Goal: Task Accomplishment & Management: Use online tool/utility

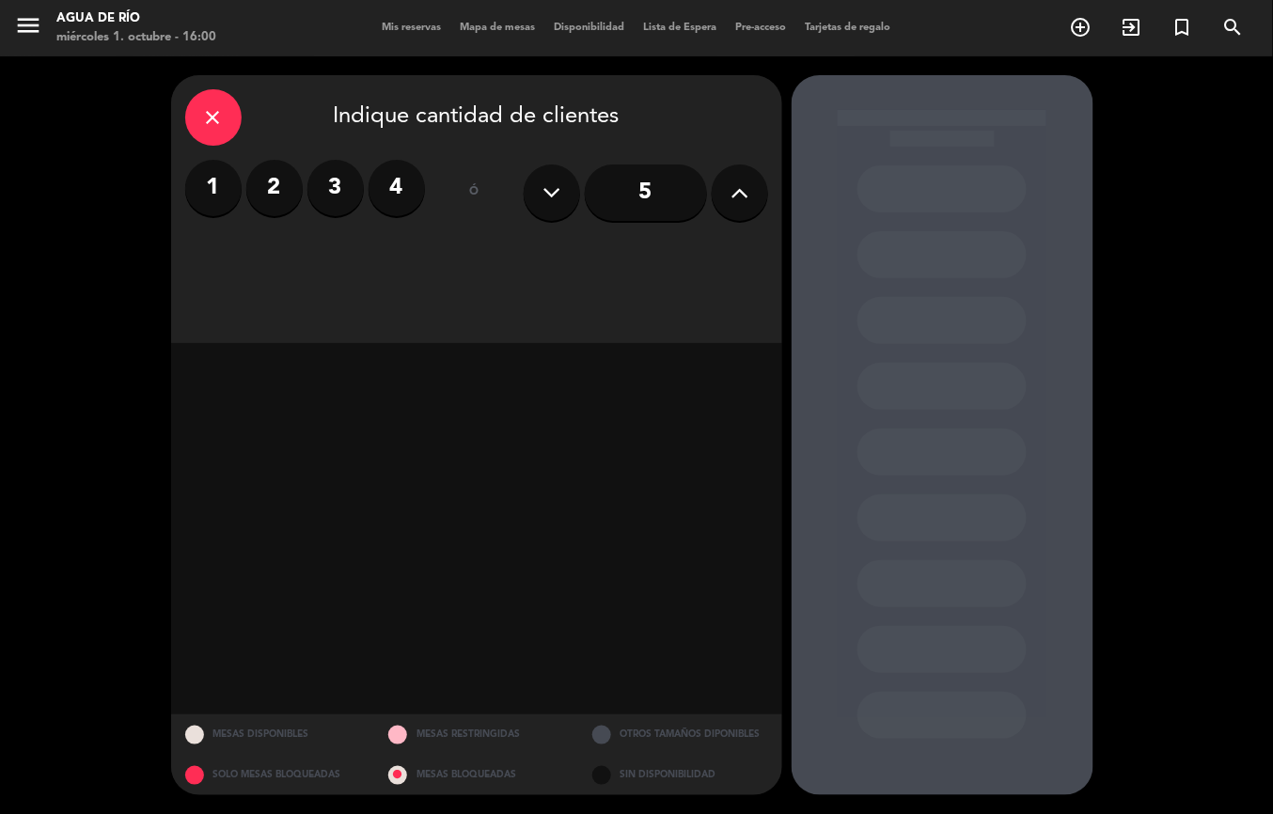
click at [481, 26] on span "Mapa de mesas" at bounding box center [498, 28] width 94 height 10
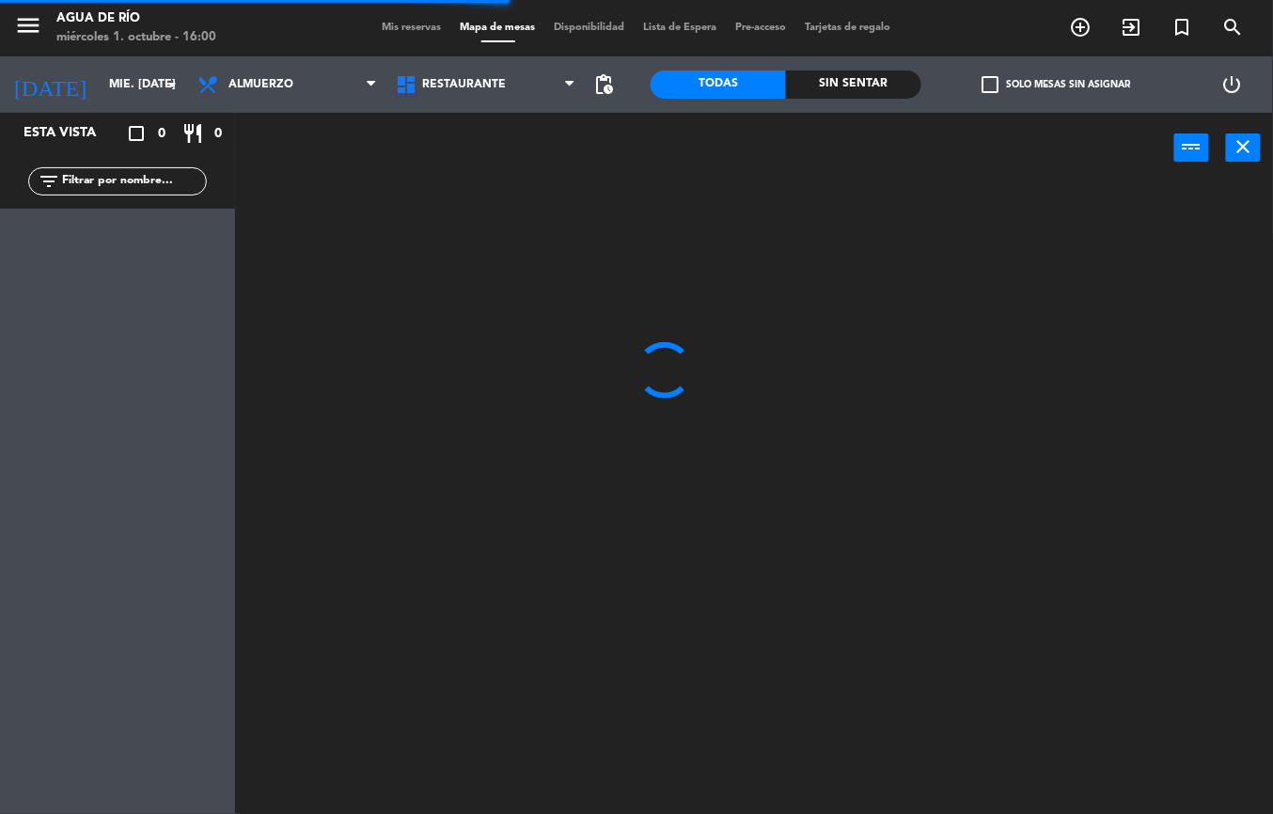
click at [843, 90] on div "Sin sentar" at bounding box center [853, 85] width 135 height 28
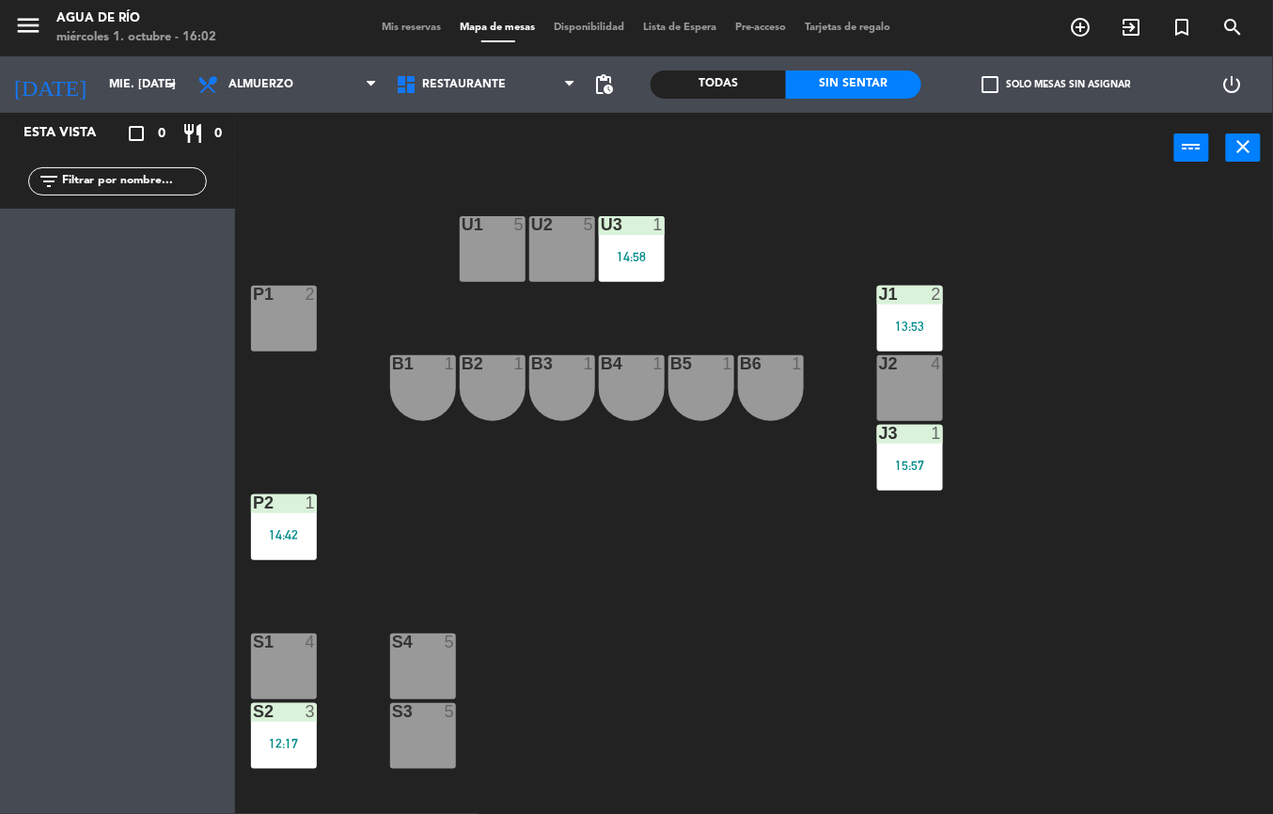
click at [910, 319] on div "13:53" at bounding box center [910, 326] width 66 height 14
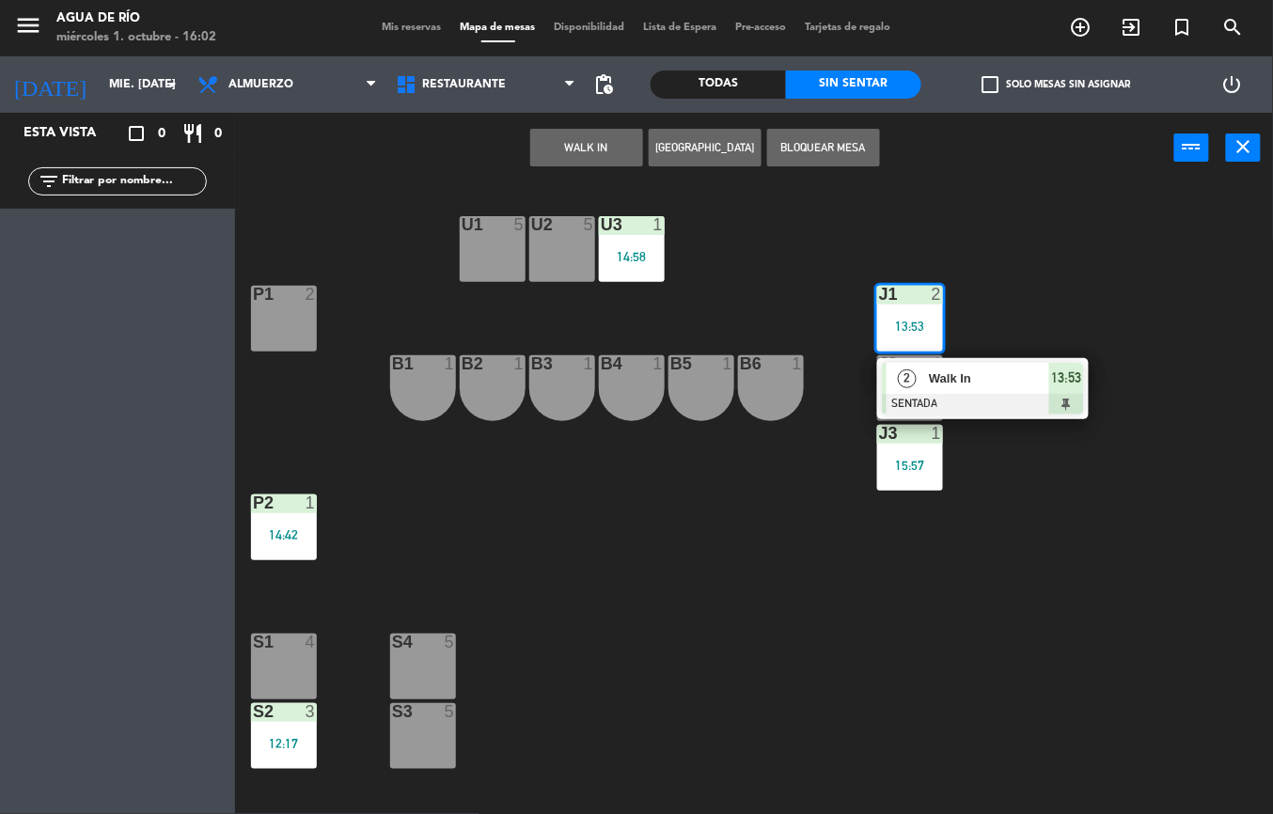
click at [1088, 385] on div "2 Walk In SENTADA 13:53" at bounding box center [983, 388] width 212 height 61
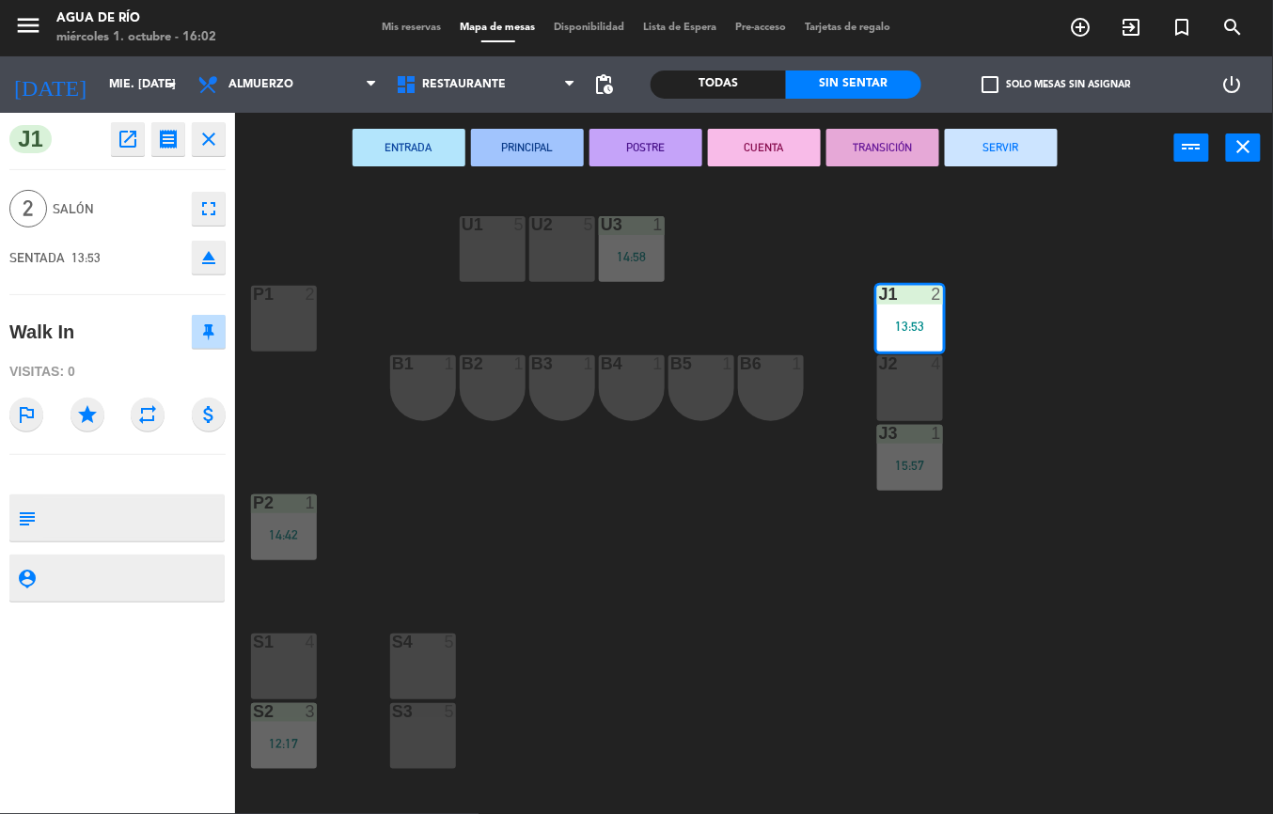
click at [1016, 133] on button "SERVIR" at bounding box center [1001, 148] width 113 height 38
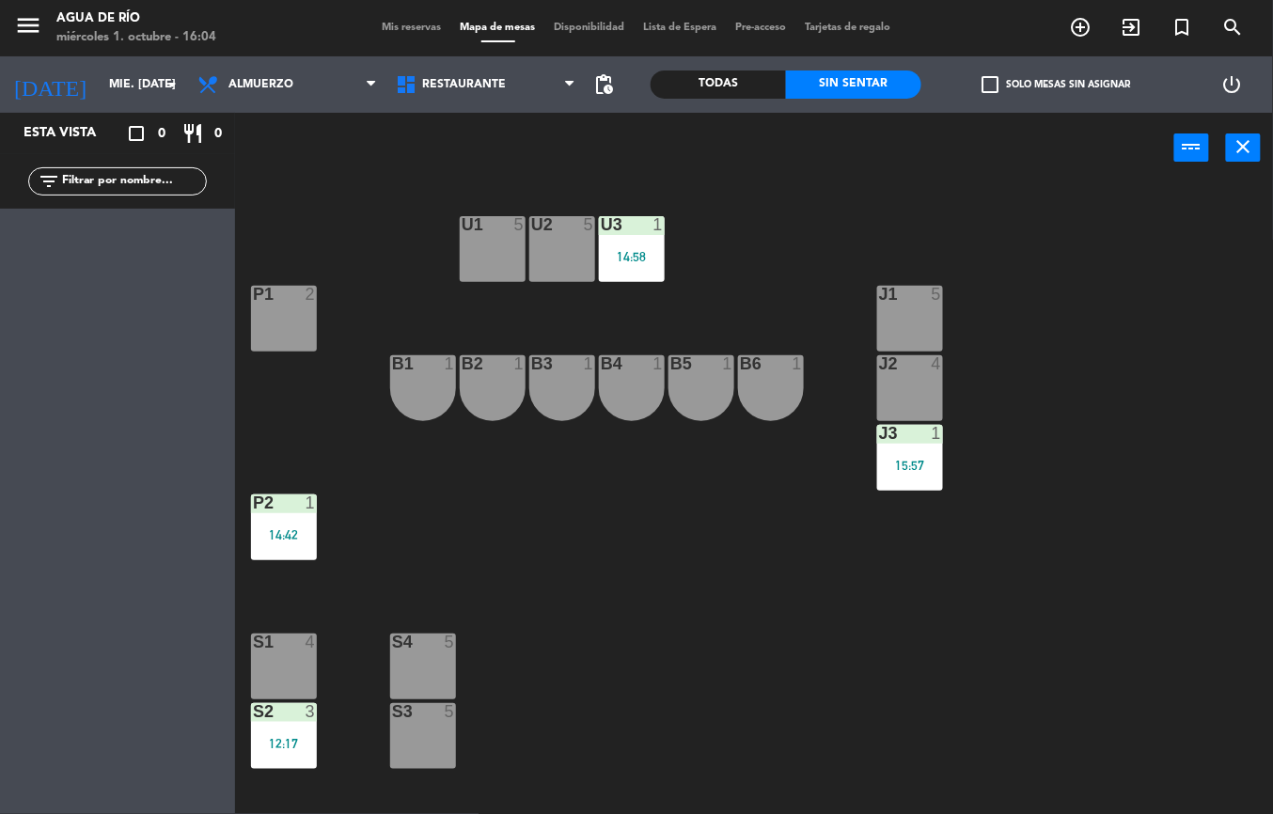
click at [648, 250] on div "14:58" at bounding box center [632, 256] width 66 height 13
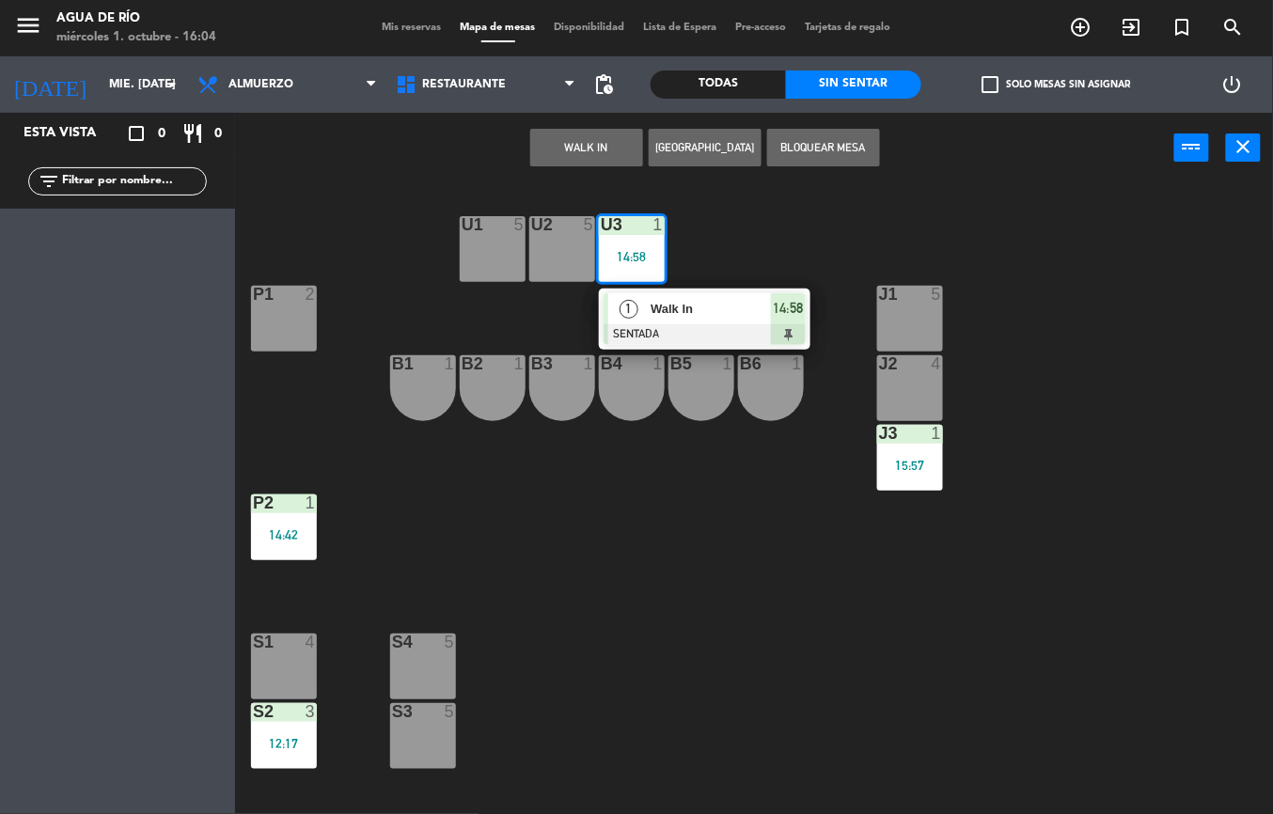
click at [756, 306] on span "Walk In" at bounding box center [711, 309] width 120 height 20
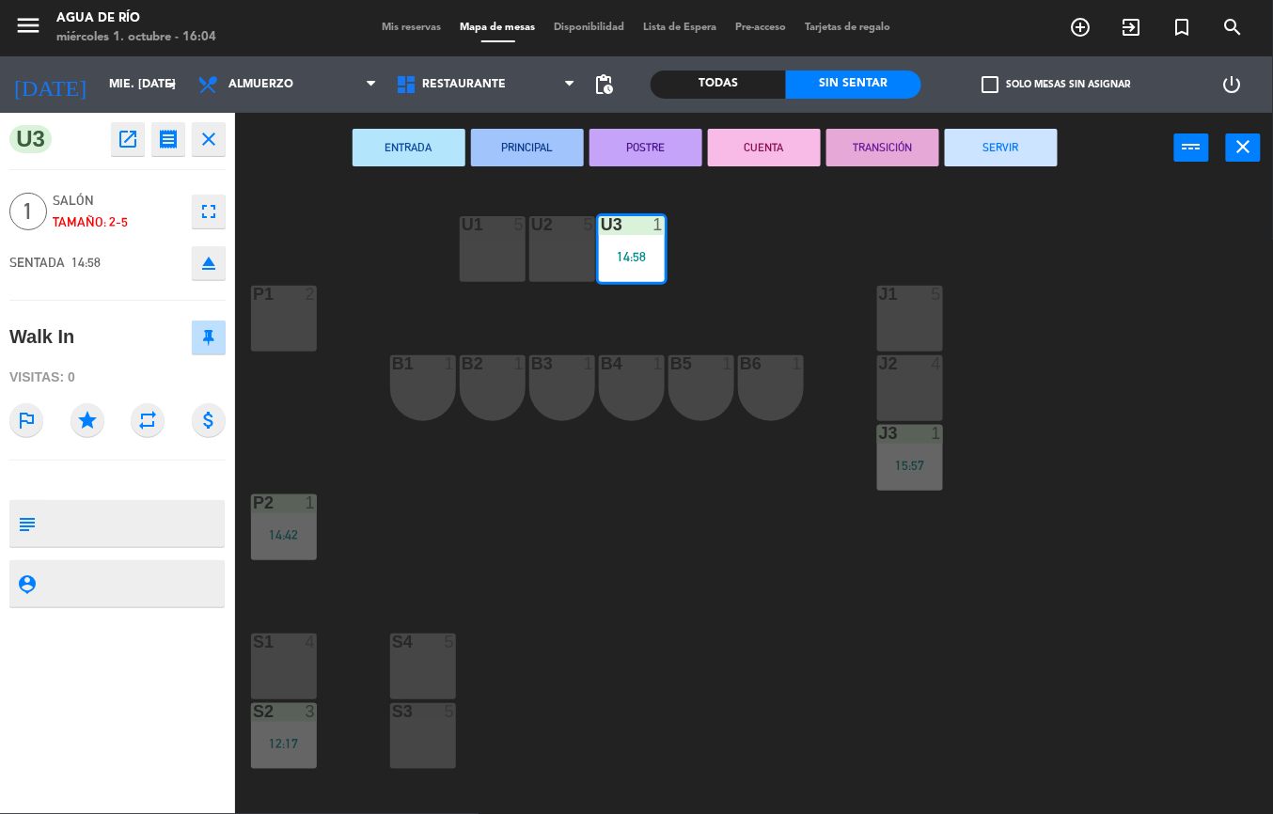
click at [1010, 151] on button "SERVIR" at bounding box center [1001, 148] width 113 height 38
